Goal: Task Accomplishment & Management: Manage account settings

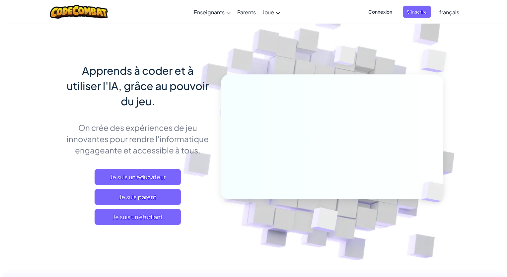
scroll to position [33, 0]
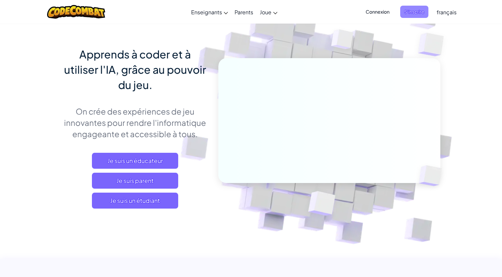
click at [406, 13] on span "S'inscrire" at bounding box center [414, 12] width 28 height 12
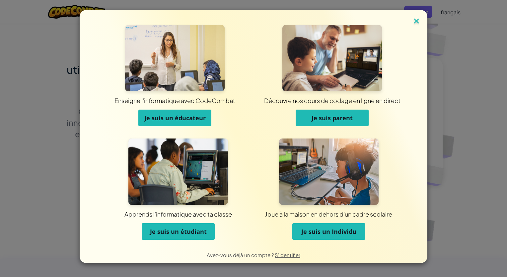
click at [415, 25] on img at bounding box center [416, 22] width 9 height 10
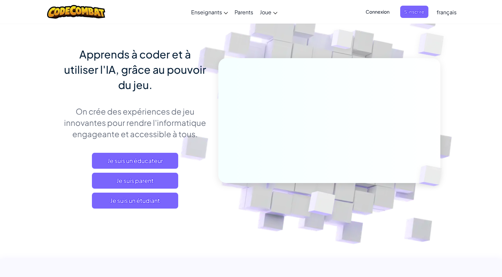
click at [376, 9] on span "Connexion" at bounding box center [378, 12] width 32 height 12
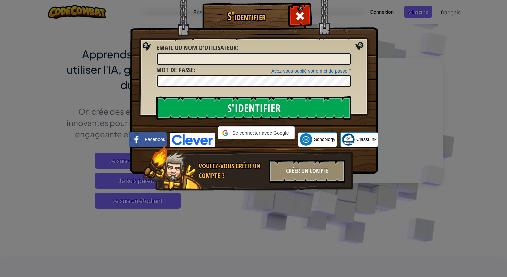
type input "harounnouira1"
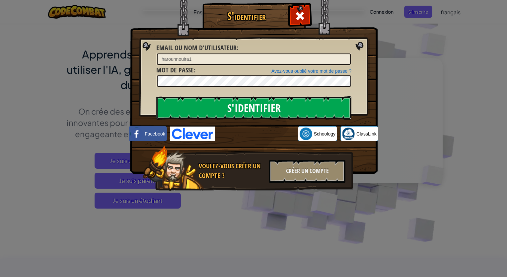
click at [290, 104] on input "S'identifier" at bounding box center [253, 107] width 195 height 23
click at [294, 110] on input "S'identifier" at bounding box center [253, 107] width 195 height 23
